Goal: Information Seeking & Learning: Learn about a topic

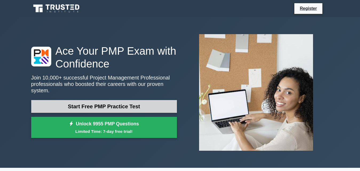
click at [147, 101] on link "Start Free PMP Practice Test" at bounding box center [104, 106] width 146 height 13
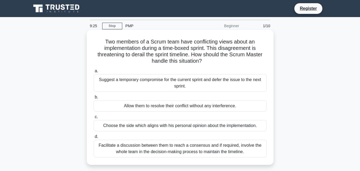
scroll to position [27, 0]
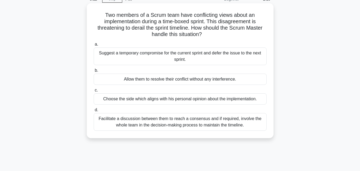
click at [192, 57] on div "Suggest a temporary compromise for the current sprint and defer the issue to th…" at bounding box center [180, 56] width 173 height 18
click at [94, 46] on input "a. Suggest a temporary compromise for the current sprint and defer the issue to…" at bounding box center [94, 44] width 0 height 3
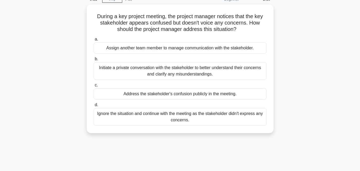
scroll to position [0, 0]
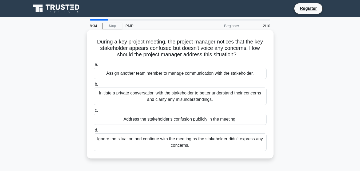
click at [187, 94] on div "Initiate a private conversation with the stakeholder to better understand their…" at bounding box center [180, 97] width 173 height 18
click at [94, 86] on input "b. Initiate a private conversation with the stakeholder to better understand th…" at bounding box center [94, 84] width 0 height 3
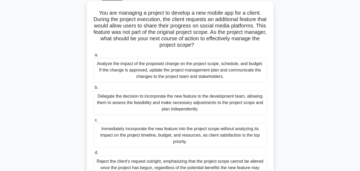
scroll to position [27, 0]
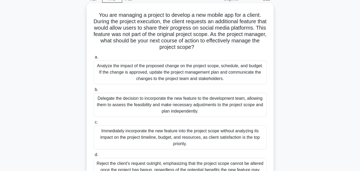
click at [163, 77] on div "Analyze the impact of the proposed change on the project scope, schedule, and b…" at bounding box center [180, 72] width 173 height 24
click at [94, 59] on input "a. Analyze the impact of the proposed change on the project scope, schedule, an…" at bounding box center [94, 56] width 0 height 3
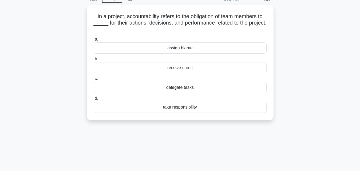
scroll to position [0, 0]
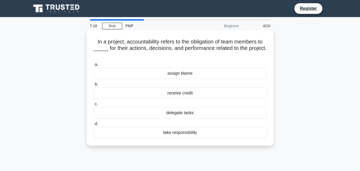
click at [217, 132] on div "take responsibility" at bounding box center [180, 132] width 173 height 11
click at [94, 126] on input "d. take responsibility" at bounding box center [94, 123] width 0 height 3
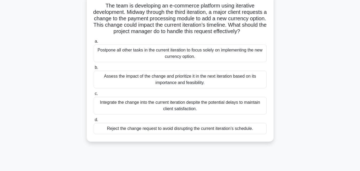
scroll to position [27, 0]
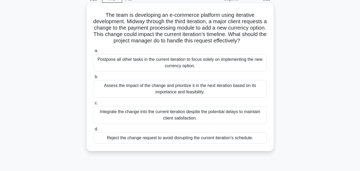
click at [189, 144] on div "Reject the change request to avoid disrupting the current iteration’s schedule." at bounding box center [180, 137] width 173 height 11
click at [94, 131] on input "d. Reject the change request to avoid disrupting the current iteration’s schedu…" at bounding box center [94, 129] width 0 height 3
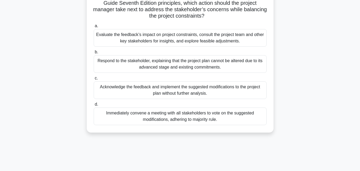
scroll to position [117, 0]
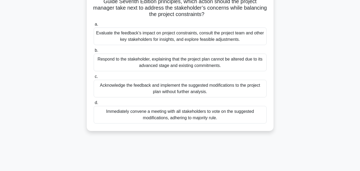
click at [183, 62] on div "Respond to the stakeholder, explaining that the project plan cannot be altered …" at bounding box center [180, 63] width 173 height 18
click at [94, 52] on input "b. Respond to the stakeholder, explaining that the project plan cannot be alter…" at bounding box center [94, 50] width 0 height 3
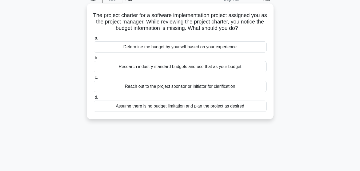
scroll to position [0, 0]
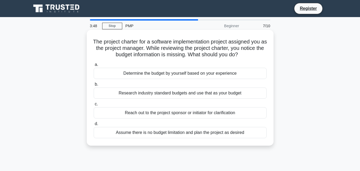
click at [172, 113] on div "Reach out to the project sponsor or initiator for clarification" at bounding box center [180, 112] width 173 height 11
click at [94, 106] on input "c. Reach out to the project sponsor or initiator for clarification" at bounding box center [94, 103] width 0 height 3
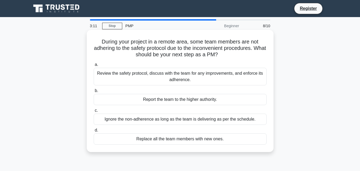
click at [206, 100] on div "Report the team to the higher authority." at bounding box center [180, 99] width 173 height 11
click at [94, 93] on input "b. Report the team to the higher authority." at bounding box center [94, 90] width 0 height 3
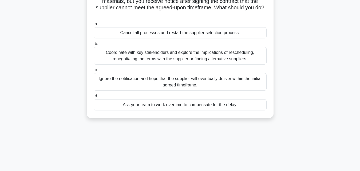
scroll to position [27, 0]
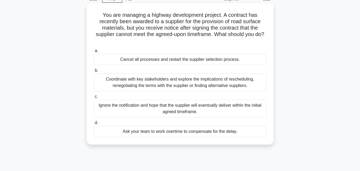
drag, startPoint x: 208, startPoint y: 83, endPoint x: 260, endPoint y: 110, distance: 58.5
click at [260, 110] on div "a. Cancel all processes and restart the supplier selection process. b. c." at bounding box center [179, 92] width 179 height 92
click at [235, 120] on label "d. Ask your team to work overtime to compensate for the delay." at bounding box center [180, 129] width 173 height 18
click at [94, 121] on input "d. Ask your team to work overtime to compensate for the delay." at bounding box center [94, 122] width 0 height 3
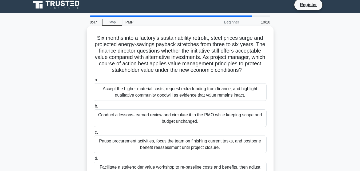
scroll to position [0, 0]
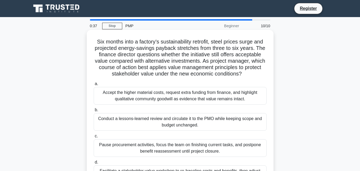
click at [130, 98] on div "Accept the higher material costs, request extra funding from finance, and highl…" at bounding box center [180, 96] width 173 height 18
click at [94, 86] on input "a. Accept the higher material costs, request extra funding from finance, and hi…" at bounding box center [94, 83] width 0 height 3
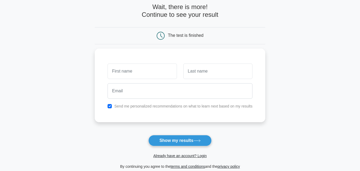
scroll to position [53, 0]
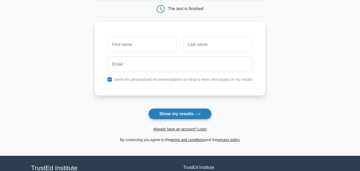
click at [182, 113] on button "Show my results" at bounding box center [179, 113] width 63 height 11
